Goal: Task Accomplishment & Management: Manage account settings

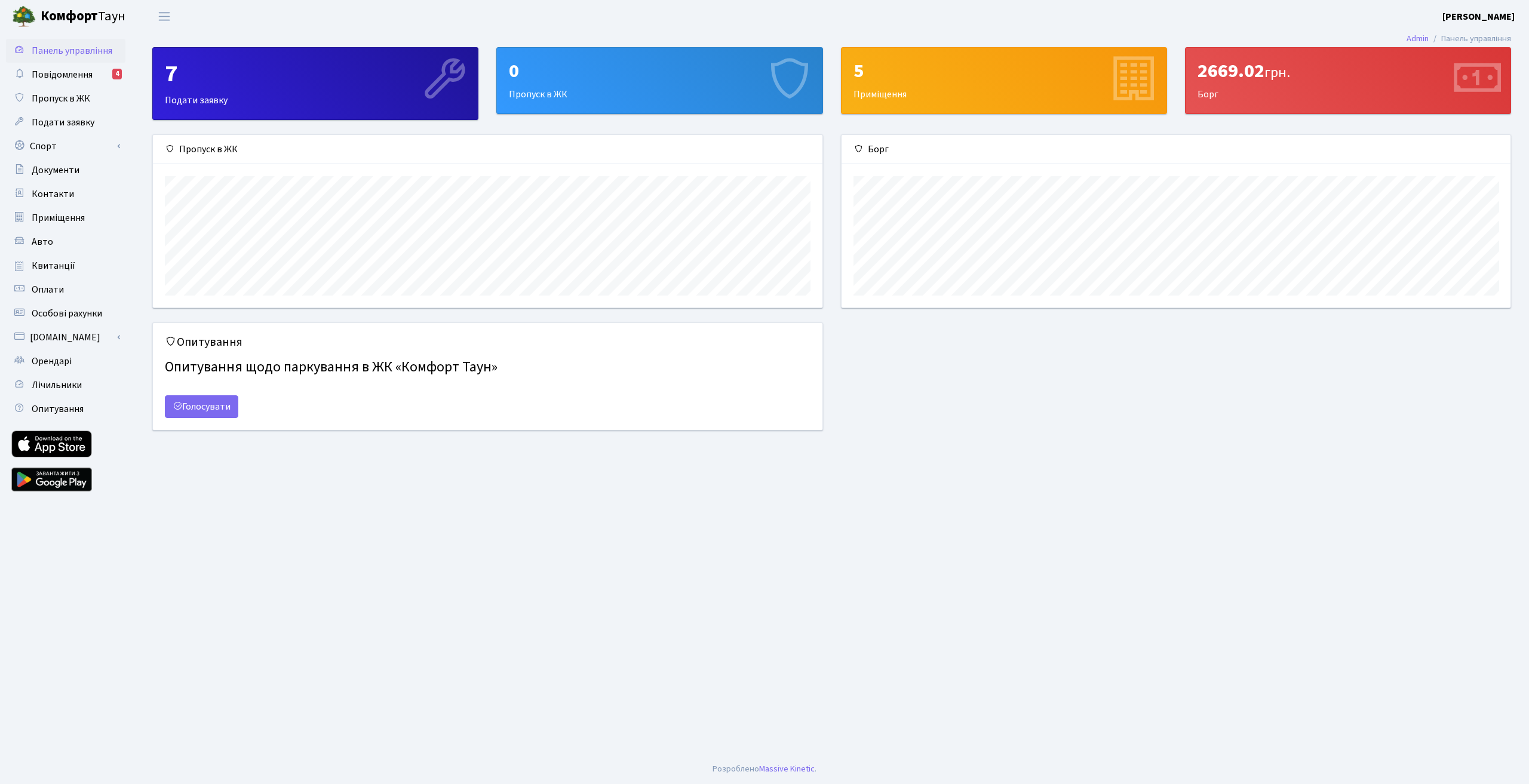
scroll to position [173, 669]
click at [88, 71] on span "Повідомлення" at bounding box center [62, 75] width 61 height 13
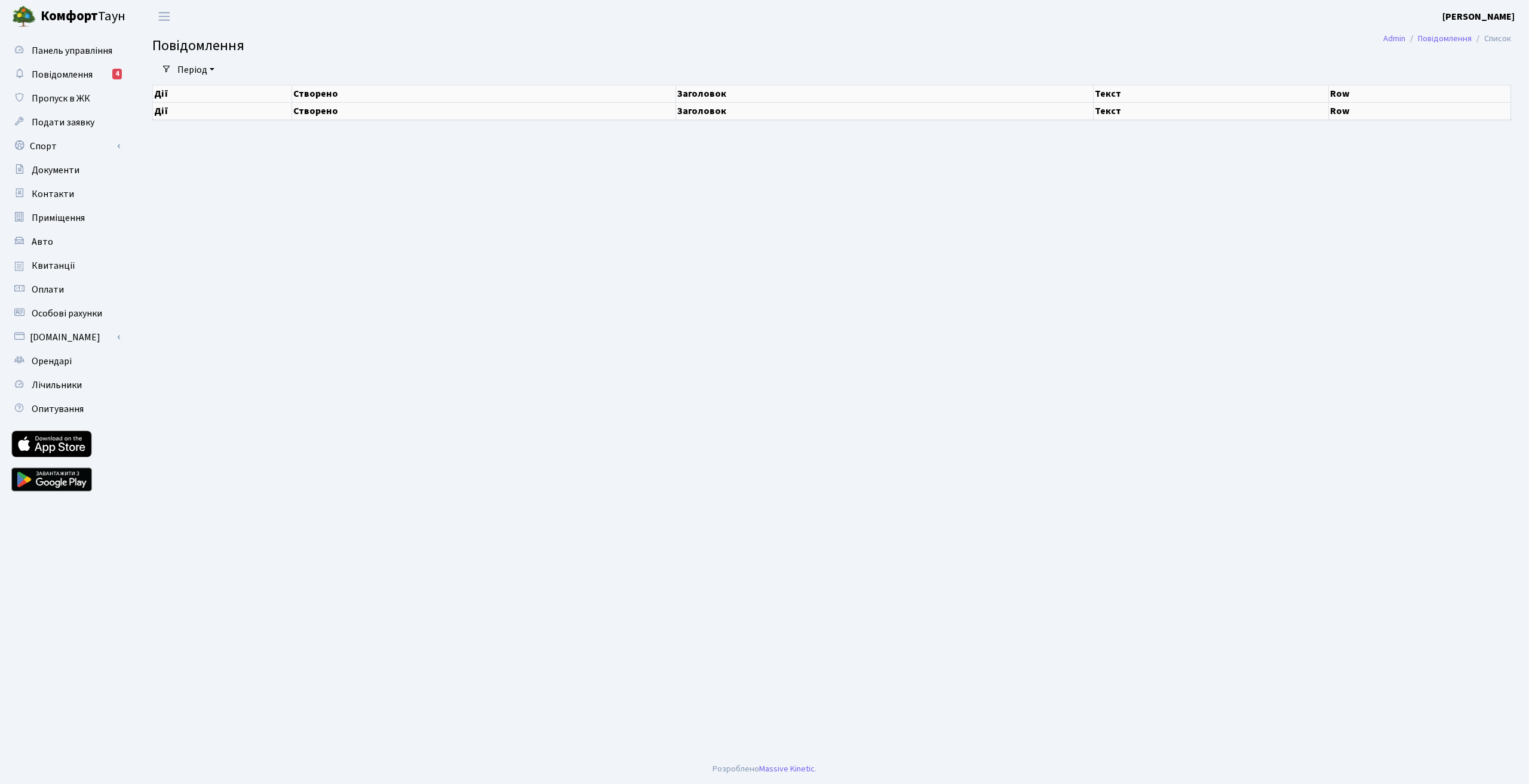
select select "25"
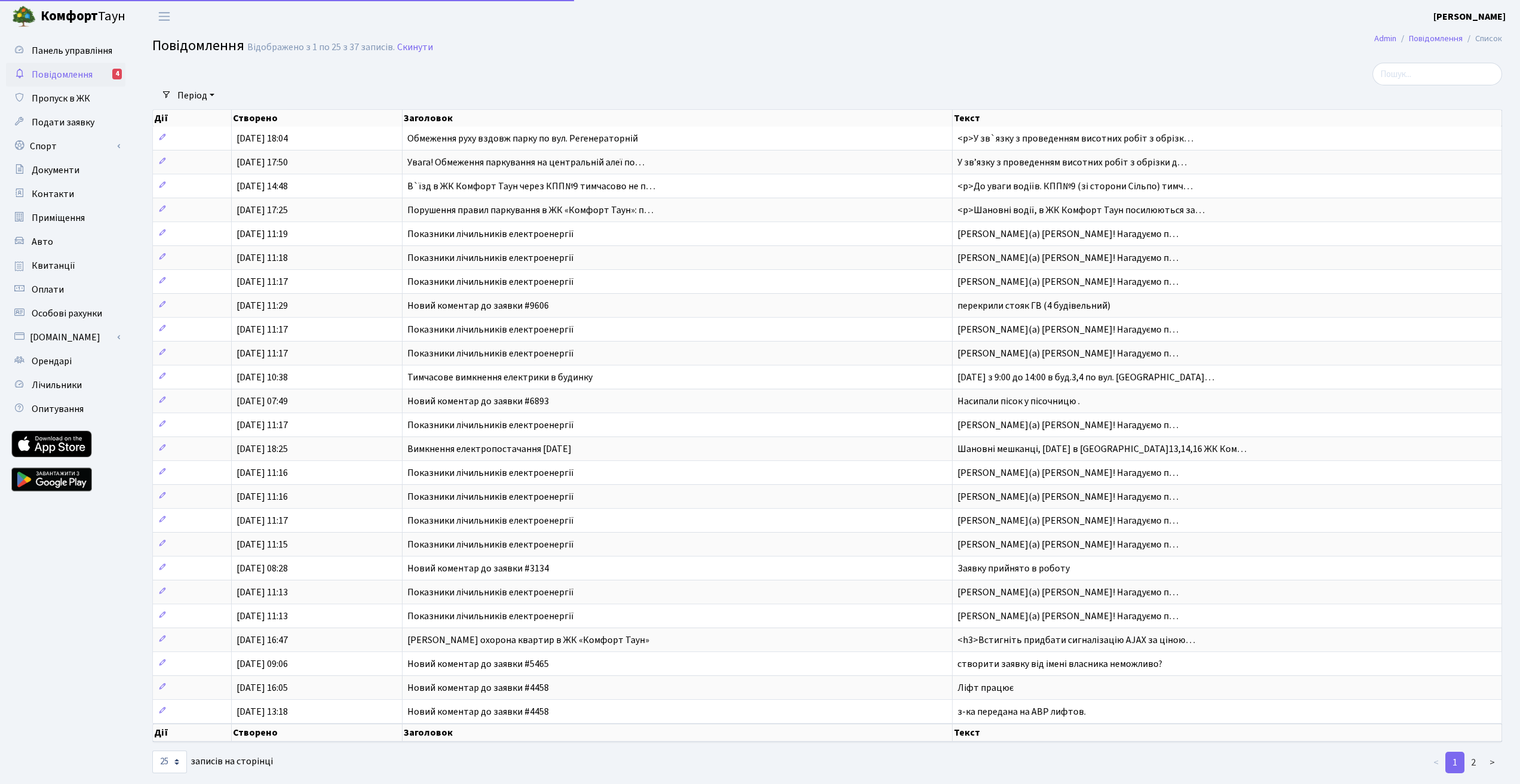
click at [547, 81] on div at bounding box center [599, 73] width 912 height 22
click at [574, 79] on div at bounding box center [599, 73] width 912 height 22
click at [57, 115] on link "Подати заявку" at bounding box center [65, 122] width 119 height 24
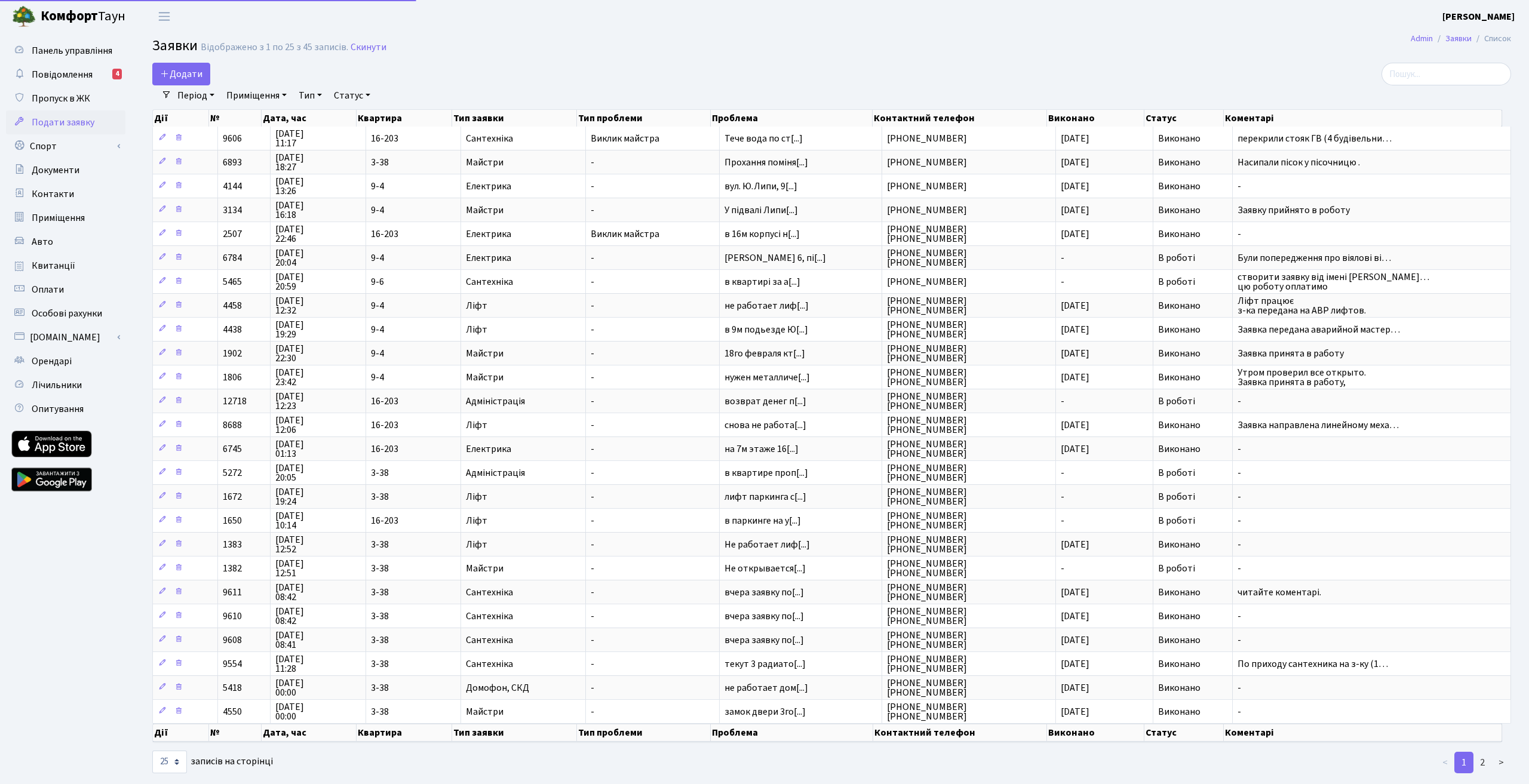
select select "25"
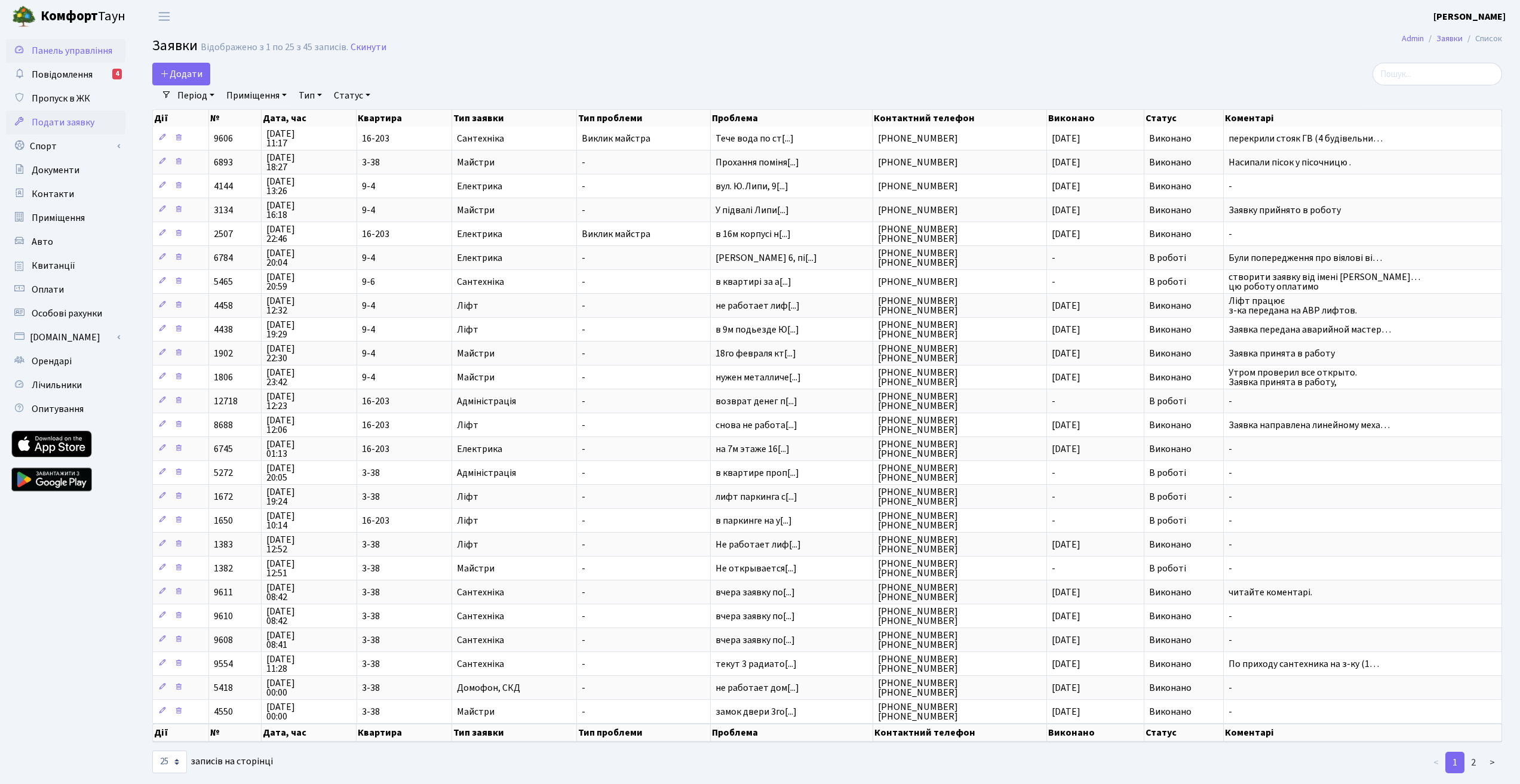
click at [61, 39] on link "Панель управління" at bounding box center [65, 50] width 119 height 24
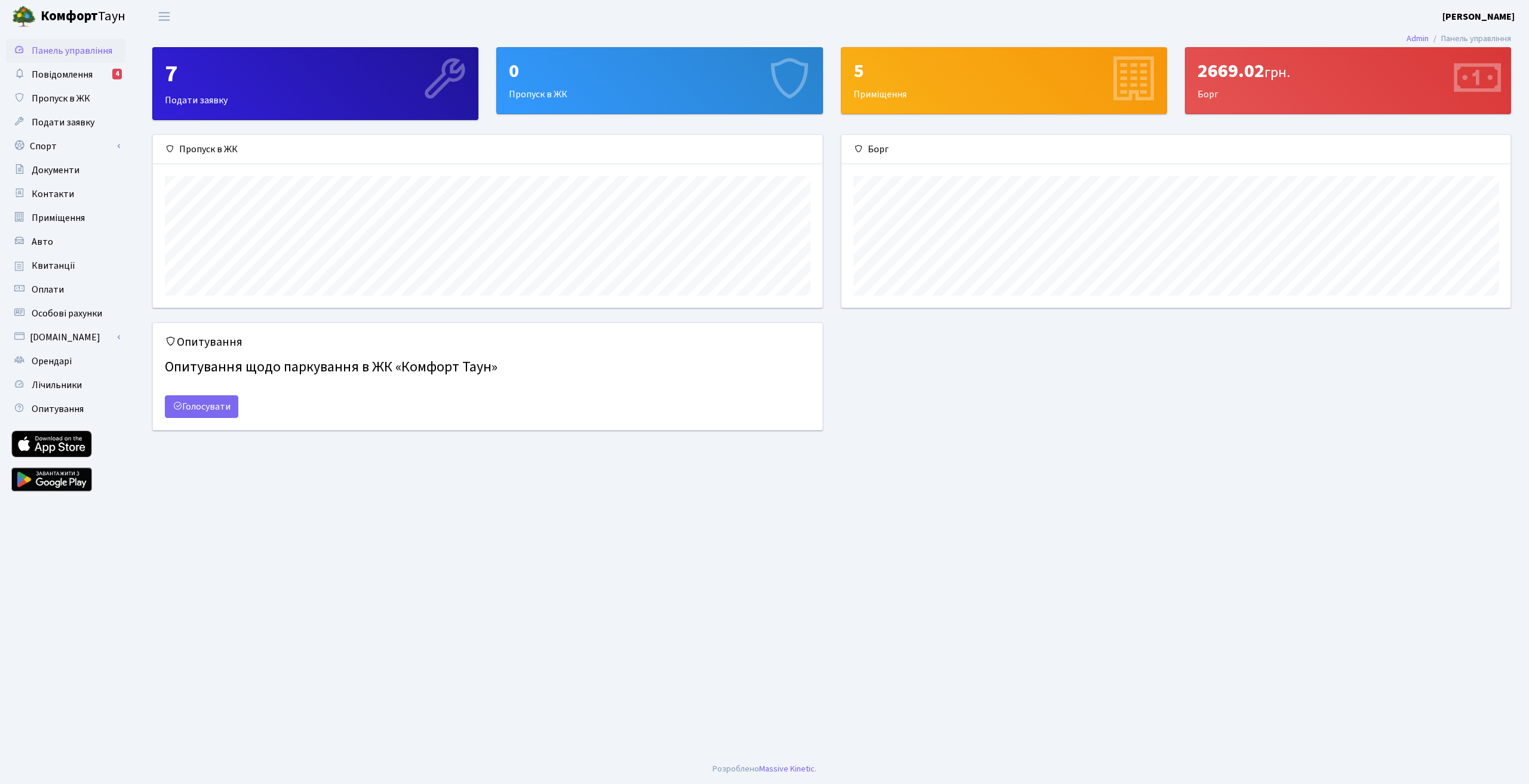
scroll to position [173, 669]
click at [64, 191] on span "Контакти" at bounding box center [53, 194] width 42 height 13
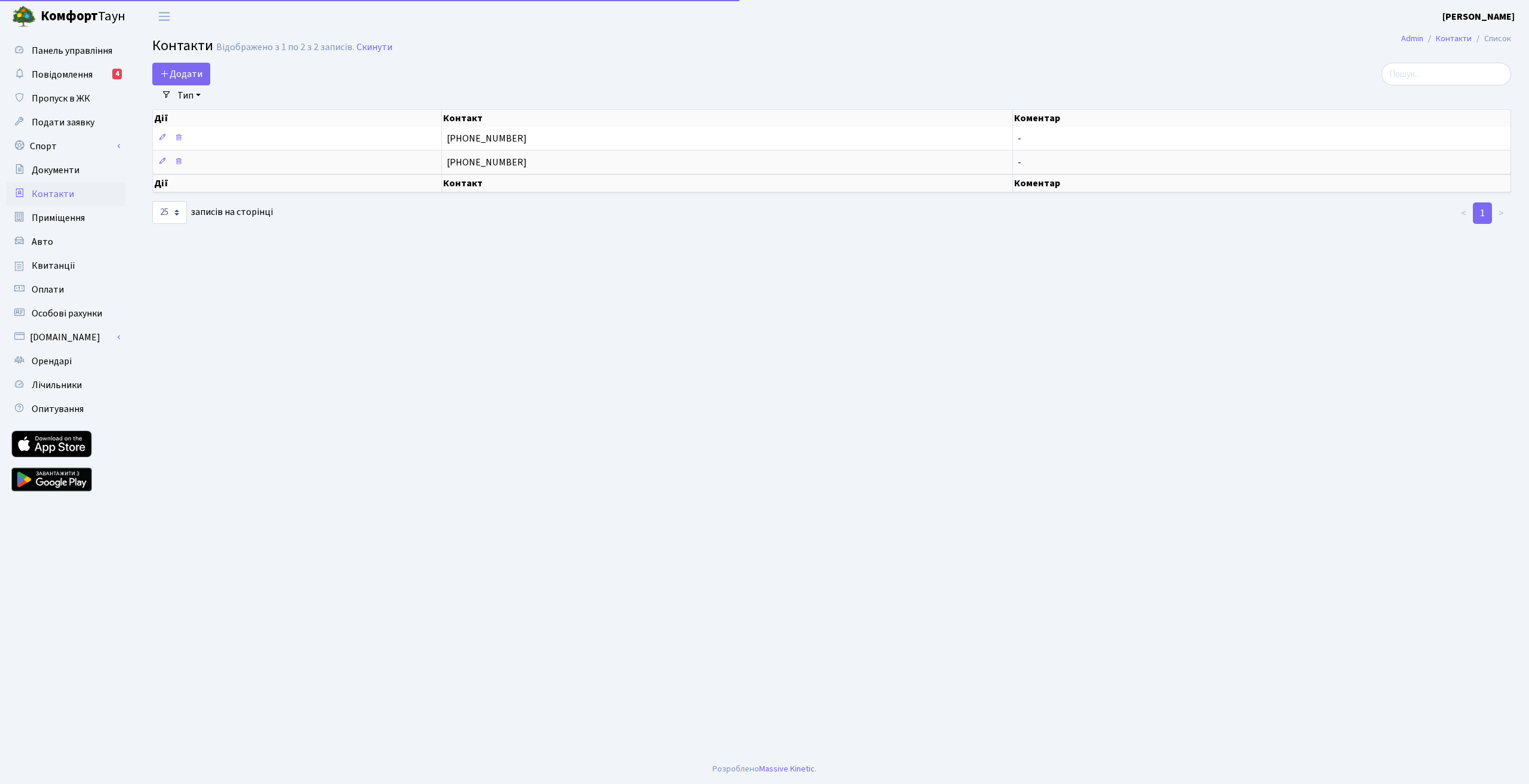
select select "25"
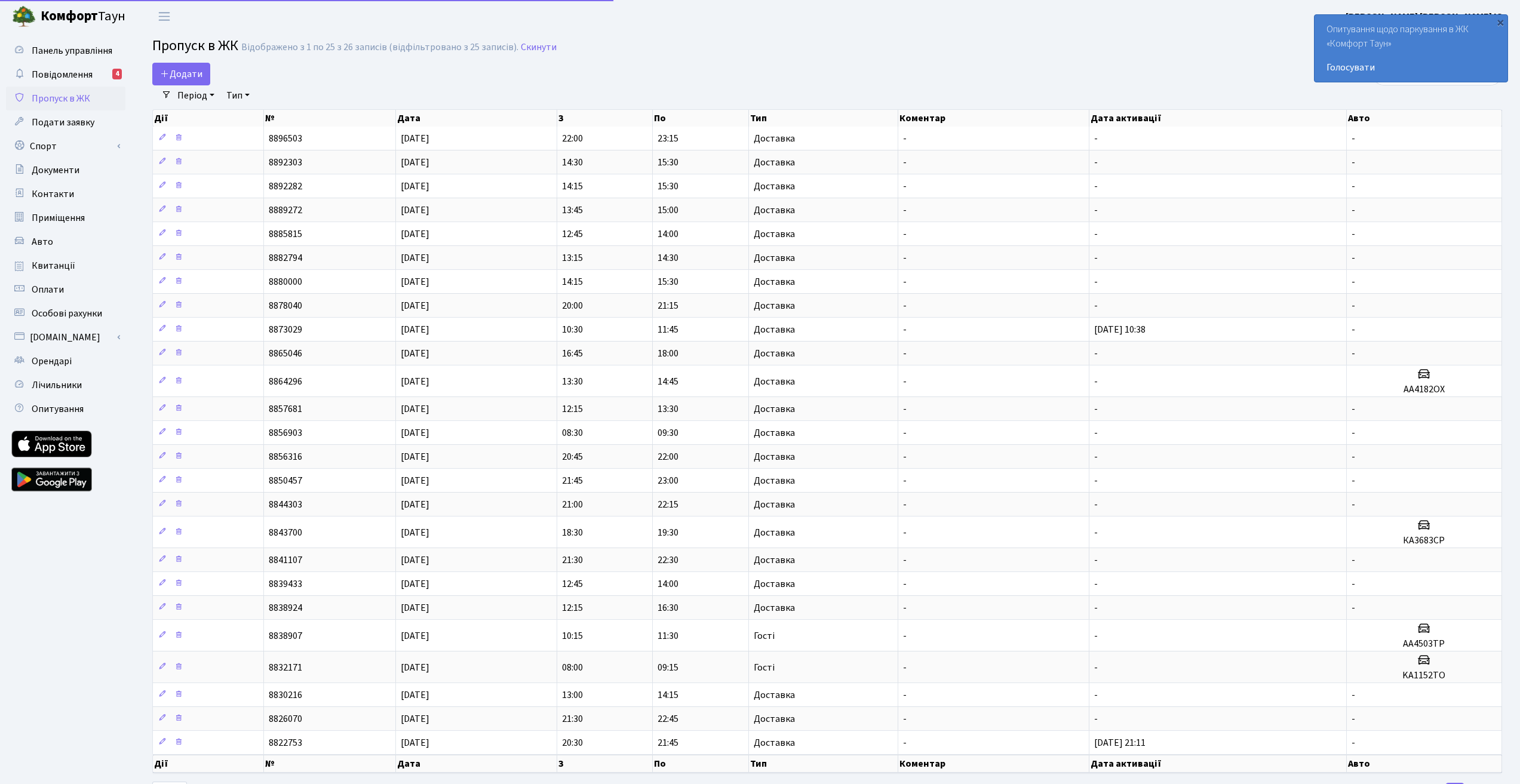
select select "25"
click at [80, 269] on link "Квитанції" at bounding box center [65, 265] width 119 height 24
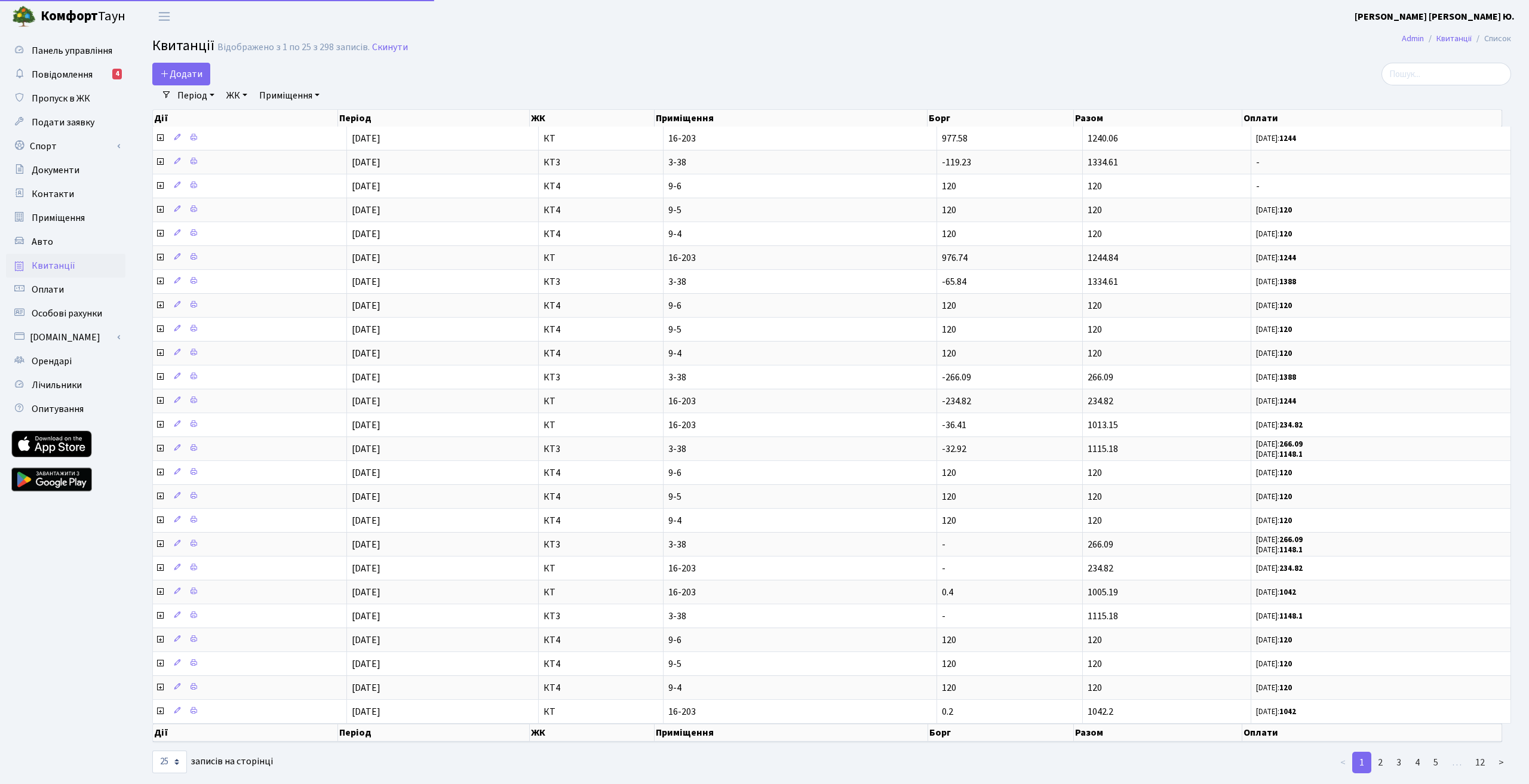
select select "25"
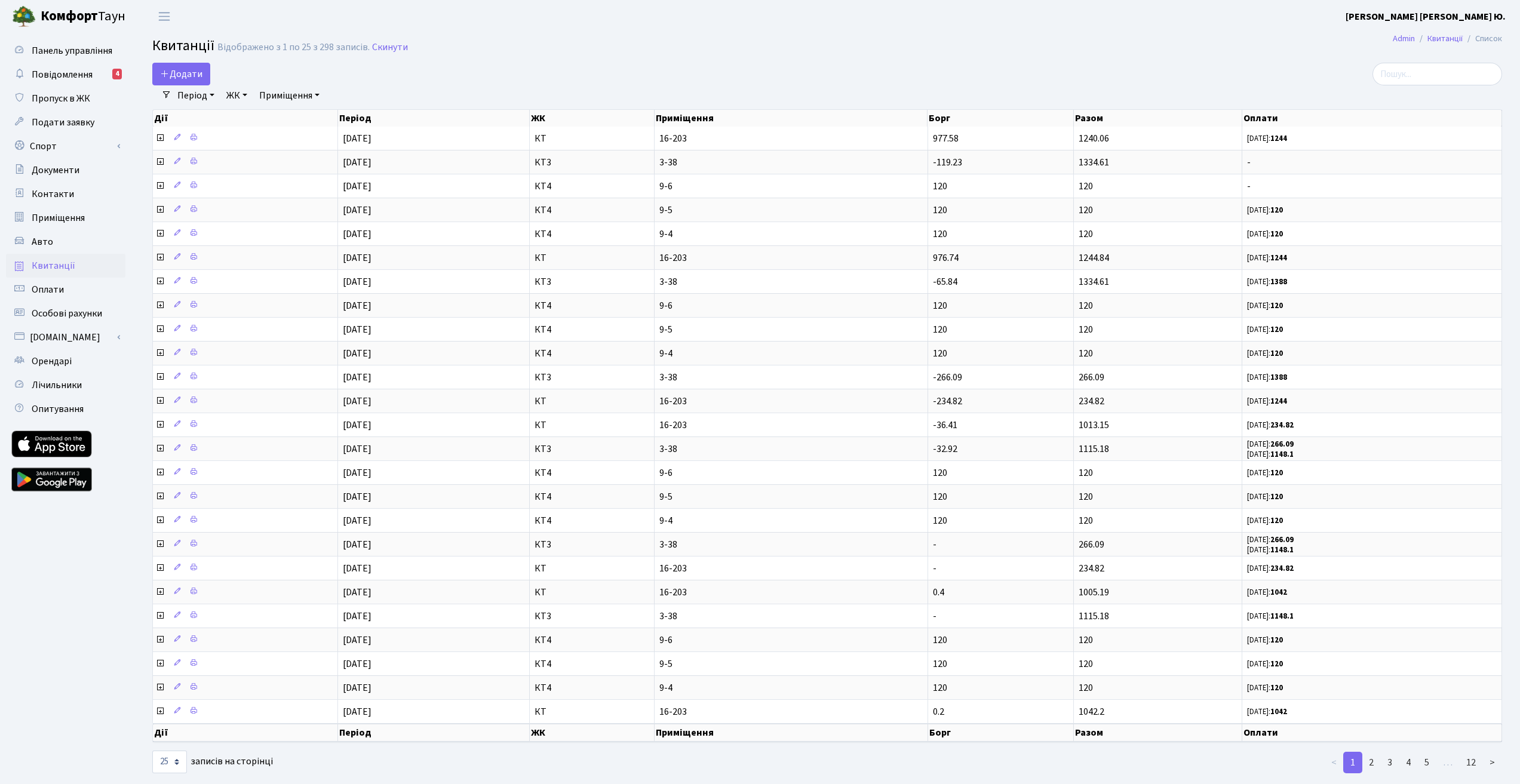
click at [1459, 10] on link "[PERSON_NAME] [PERSON_NAME] Ю." at bounding box center [1425, 17] width 160 height 15
click at [1450, 65] on link "Вийти" at bounding box center [1445, 65] width 119 height 19
